Goal: Entertainment & Leisure: Consume media (video, audio)

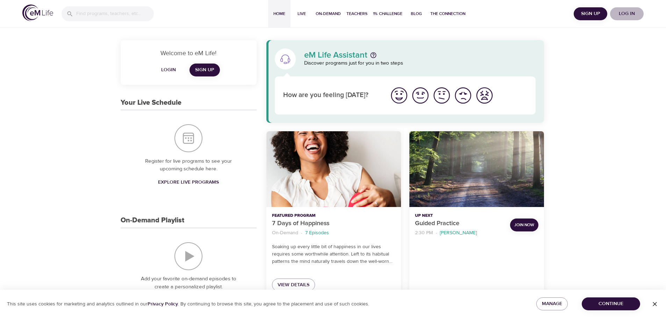
click at [630, 13] on span "Log in" at bounding box center [627, 13] width 28 height 9
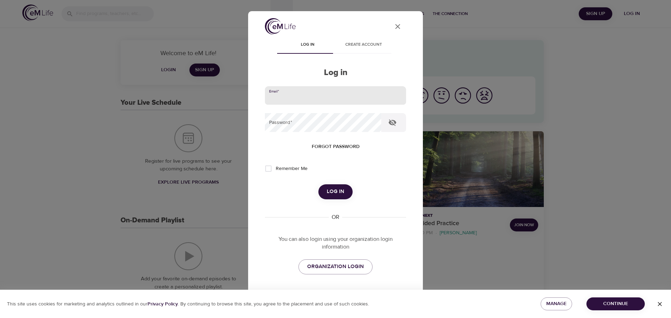
click at [362, 99] on input "email" at bounding box center [335, 95] width 141 height 19
type input "[PERSON_NAME][EMAIL_ADDRESS][DOMAIN_NAME]"
click at [318, 184] on button "Log in" at bounding box center [335, 191] width 34 height 15
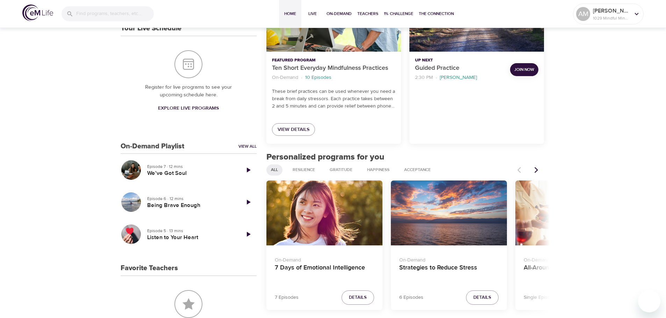
scroll to position [175, 0]
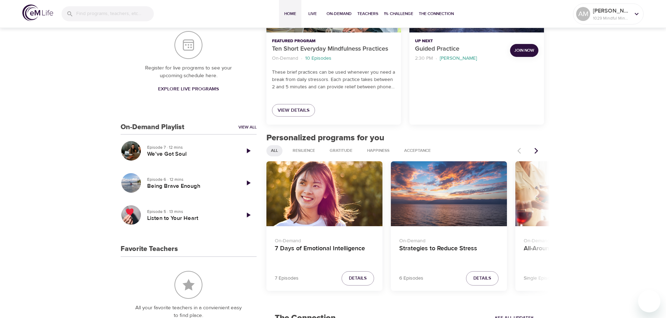
click at [536, 149] on icon "Next items" at bounding box center [535, 150] width 7 height 7
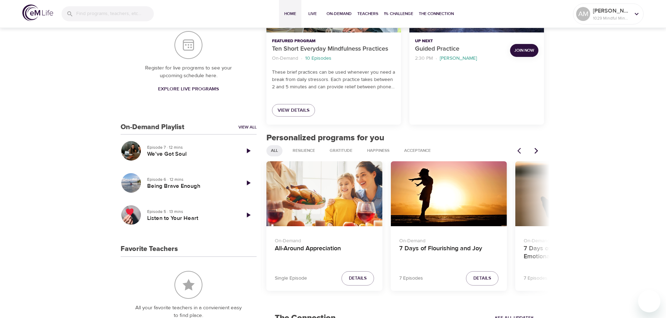
click at [536, 149] on icon "Next items" at bounding box center [535, 150] width 7 height 7
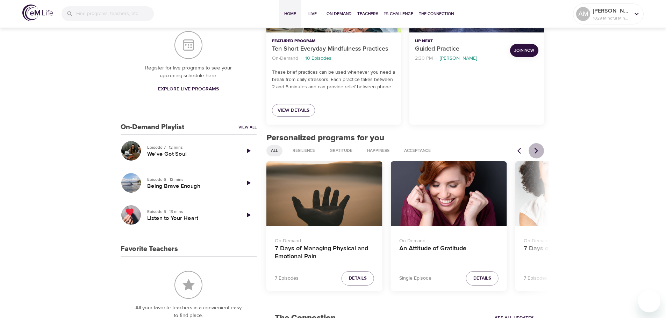
click at [536, 149] on icon "Next items" at bounding box center [535, 150] width 7 height 7
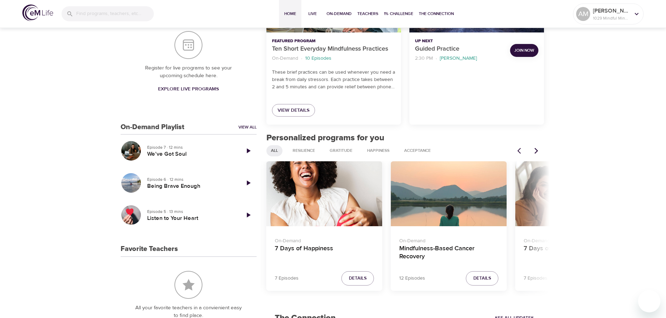
click at [536, 149] on icon "Next items" at bounding box center [535, 150] width 7 height 7
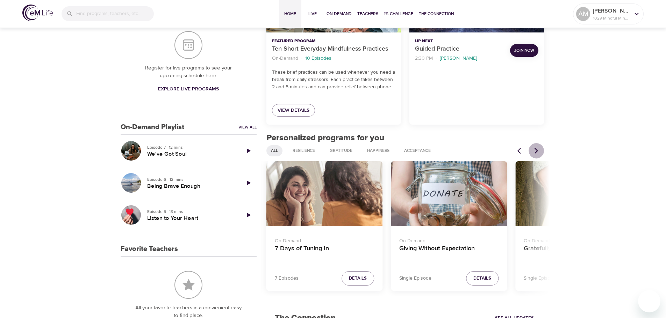
click at [536, 149] on icon "Next items" at bounding box center [535, 150] width 7 height 7
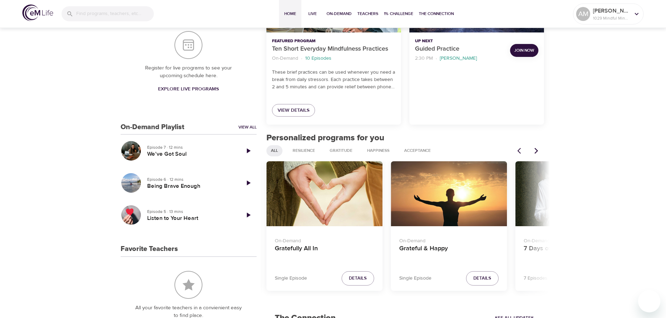
click at [536, 149] on icon "Next items" at bounding box center [535, 150] width 7 height 7
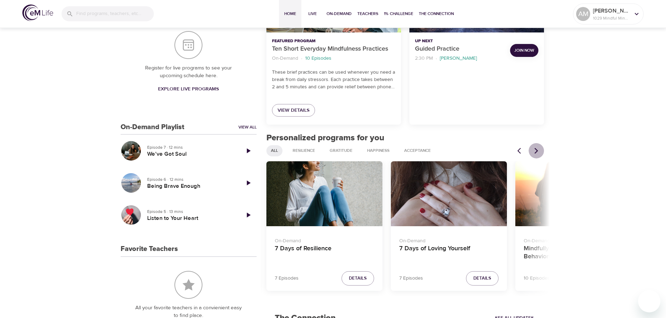
click at [536, 149] on icon "Next items" at bounding box center [535, 150] width 7 height 7
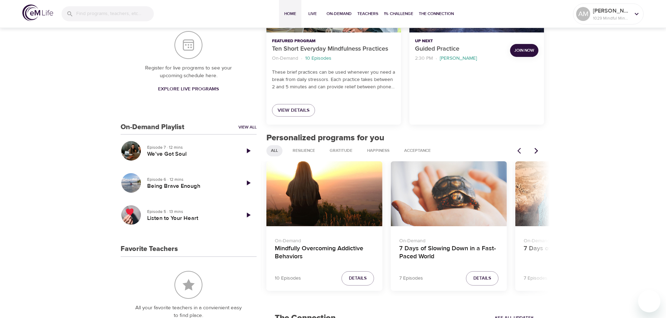
click at [536, 149] on icon "Next items" at bounding box center [535, 150] width 7 height 7
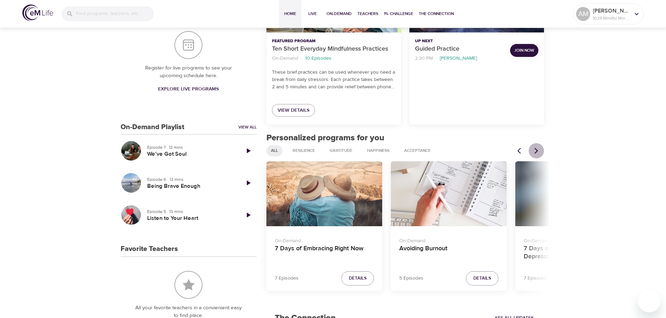
click at [536, 149] on icon "Next items" at bounding box center [535, 150] width 7 height 7
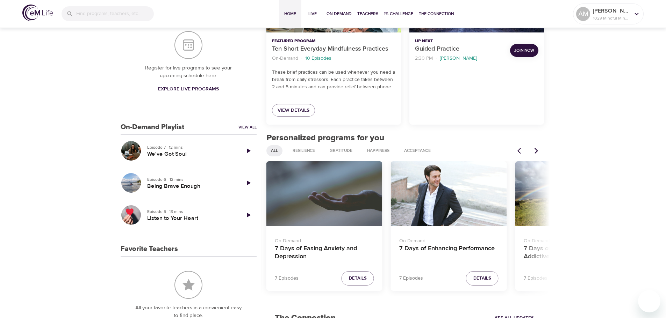
click at [344, 204] on div "7 Days of Easing Anxiety and Depression" at bounding box center [324, 193] width 116 height 65
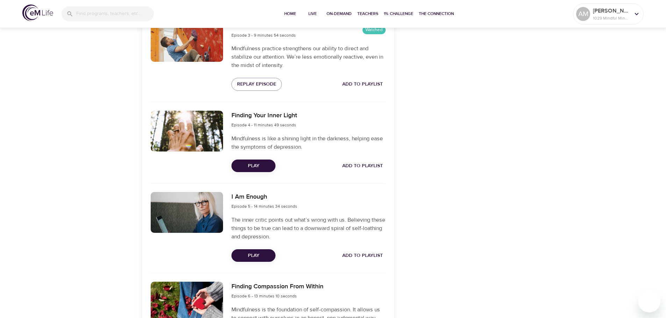
scroll to position [489, 0]
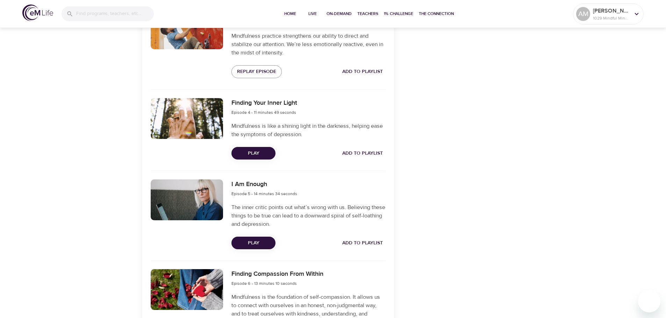
click at [251, 152] on span "Play" at bounding box center [253, 153] width 33 height 9
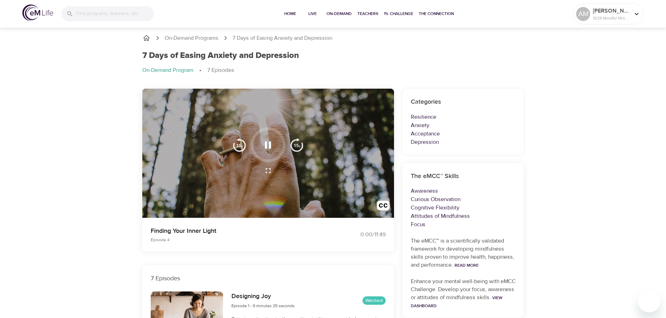
scroll to position [0, 0]
